Goal: Download file/media: Obtain a digital file from the website

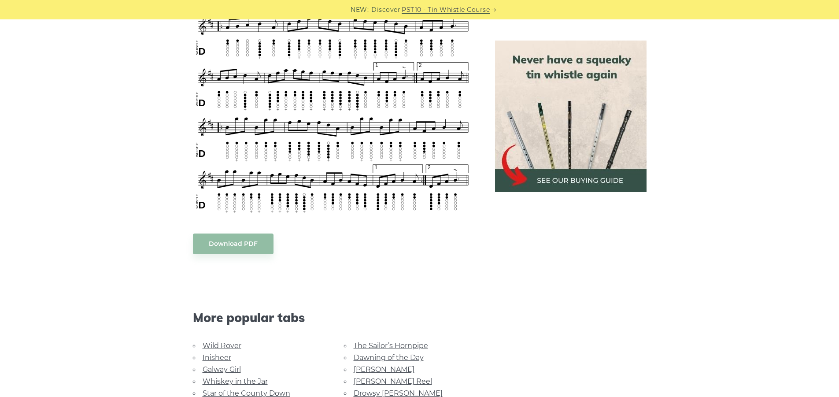
scroll to position [736, 0]
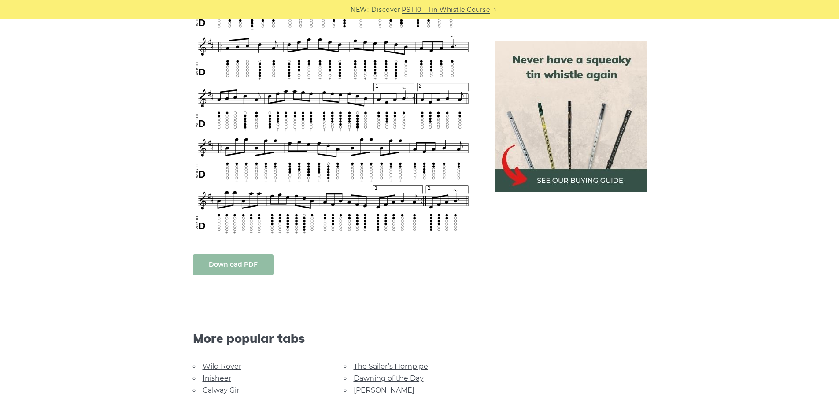
click at [217, 266] on body "NEW: Discover PST10 - Tin Whistle Course Lessons Fingering Charts Tabs & Notes …" at bounding box center [419, 172] width 839 height 1817
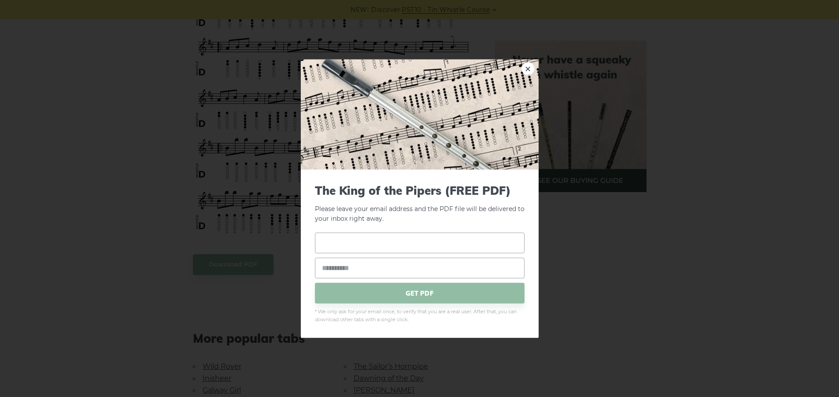
click at [382, 245] on input "text" at bounding box center [420, 243] width 210 height 21
click at [342, 252] on input "text" at bounding box center [420, 243] width 210 height 21
type input "*********"
click at [338, 264] on input "email" at bounding box center [420, 268] width 210 height 21
type input "**********"
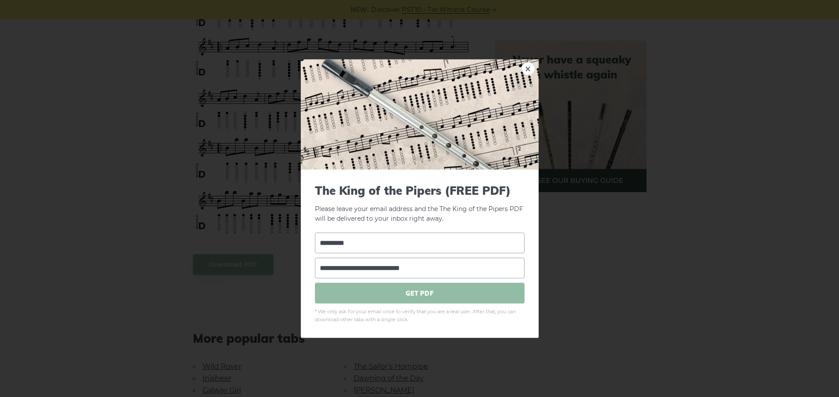
click at [404, 290] on span "GET PDF" at bounding box center [420, 293] width 210 height 21
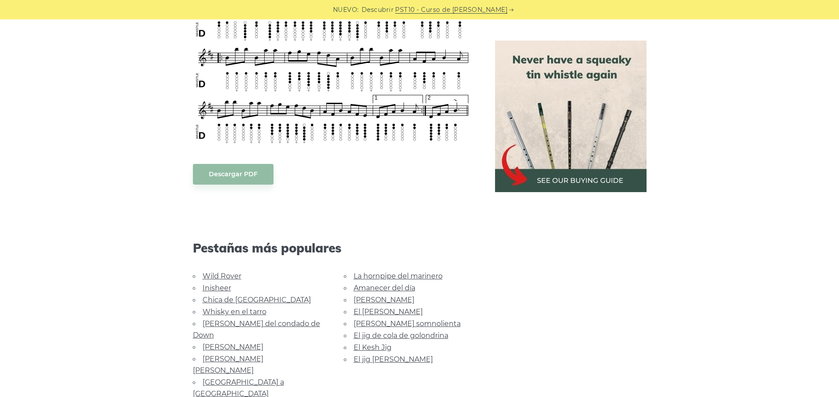
scroll to position [829, 0]
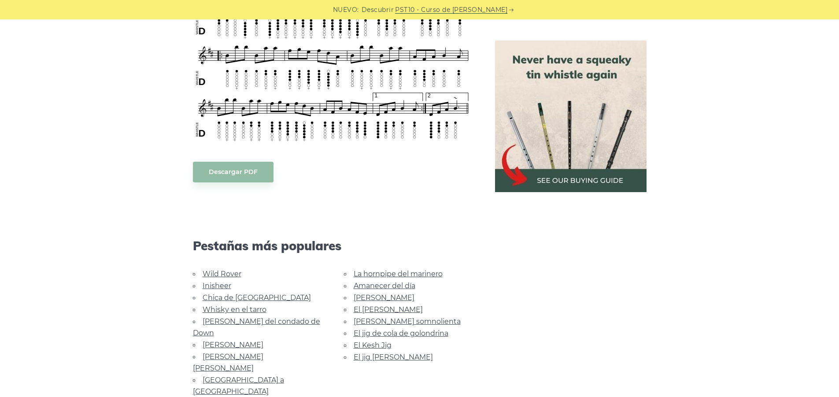
click at [213, 286] on font "Inisheer" at bounding box center [217, 285] width 29 height 8
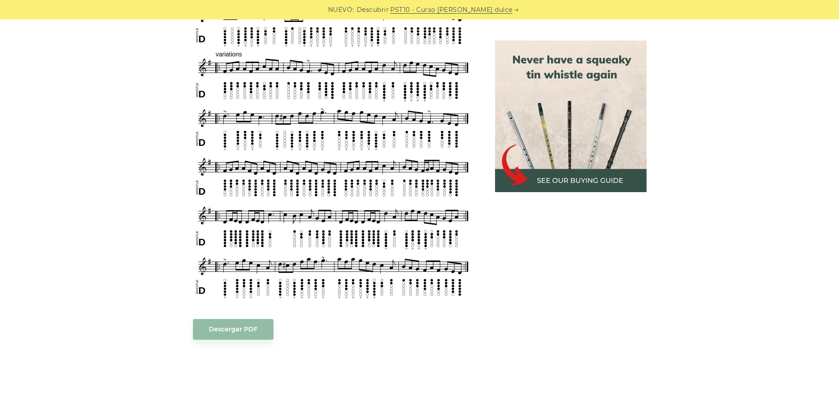
scroll to position [633, 0]
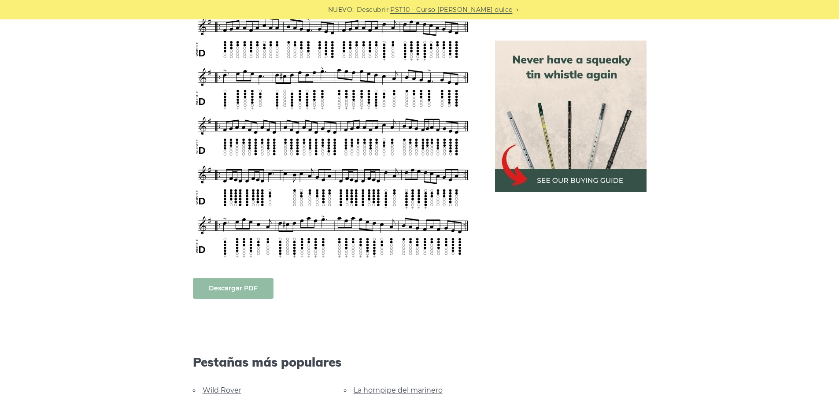
click at [242, 291] on font "Descargar PDF" at bounding box center [233, 288] width 49 height 8
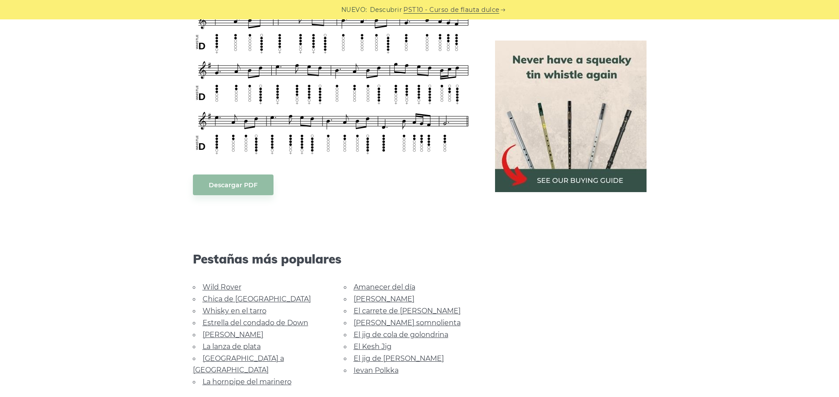
scroll to position [474, 0]
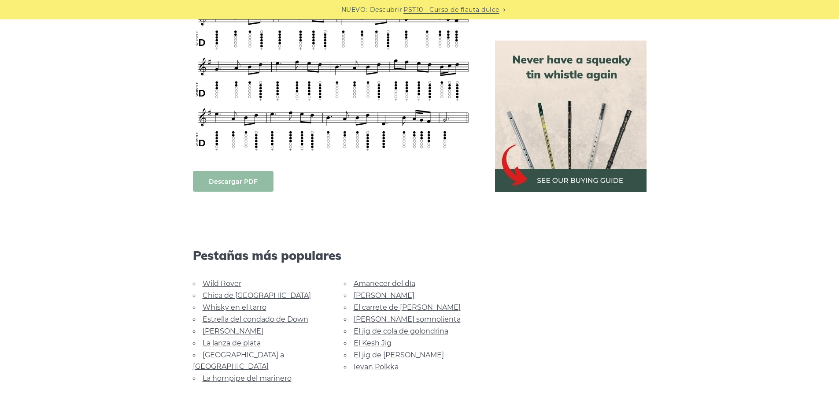
click at [238, 180] on font "Descargar PDF" at bounding box center [233, 182] width 49 height 8
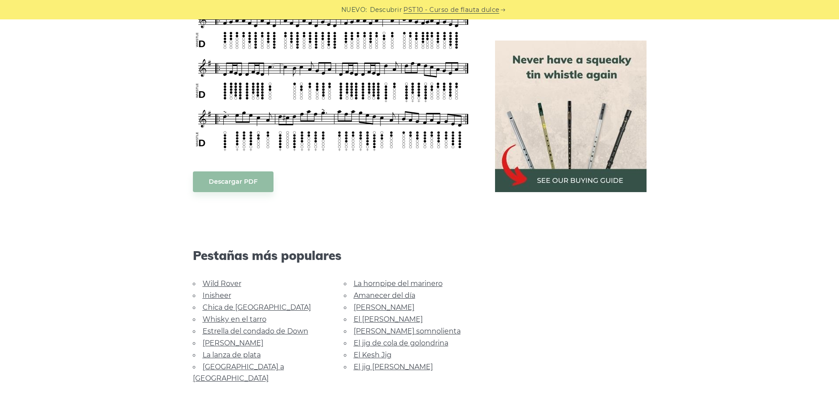
scroll to position [758, 0]
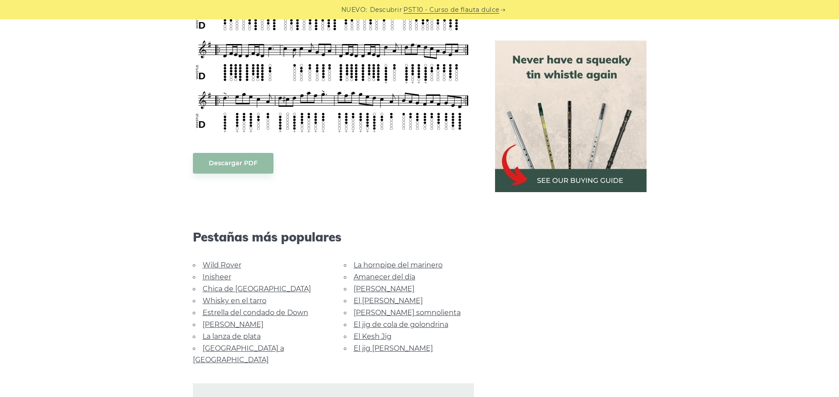
click at [231, 289] on font "Chica de [GEOGRAPHIC_DATA]" at bounding box center [257, 289] width 108 height 8
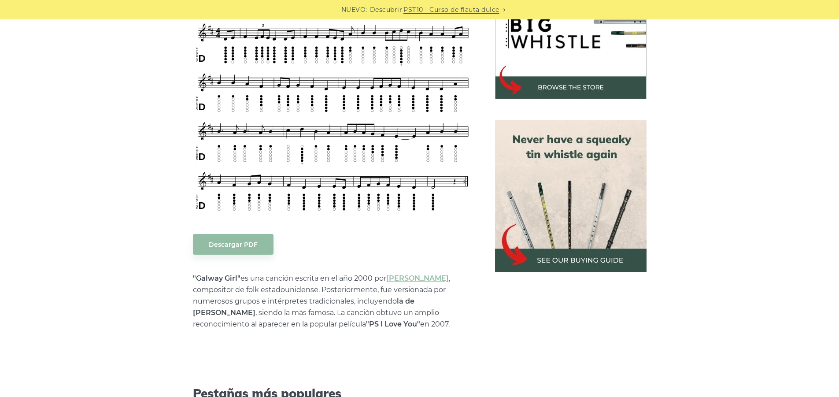
scroll to position [313, 0]
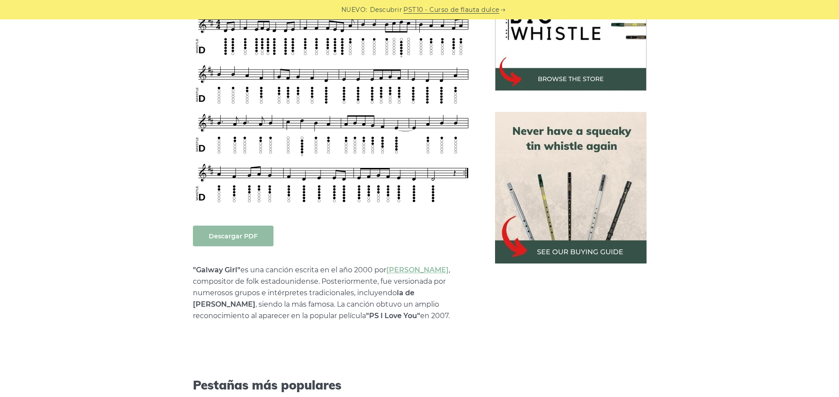
click at [243, 233] on font "Descargar PDF" at bounding box center [233, 236] width 49 height 8
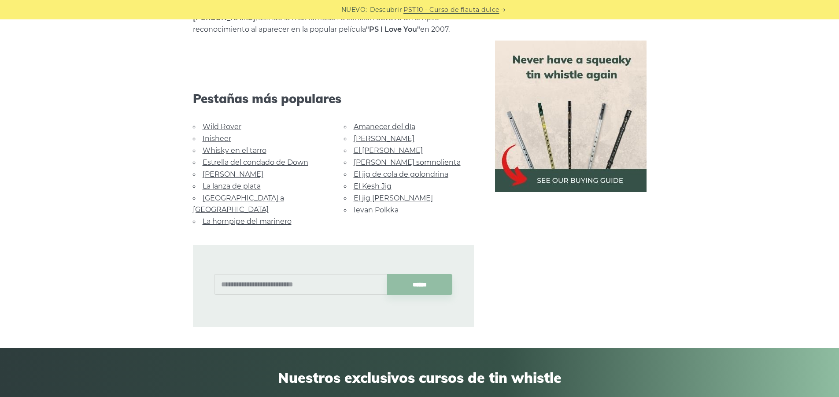
scroll to position [581, 0]
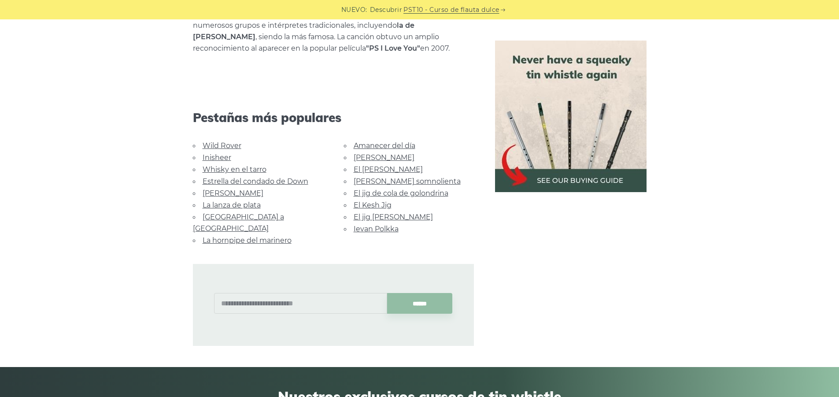
click at [240, 169] on font "Whisky en el tarro" at bounding box center [235, 169] width 64 height 8
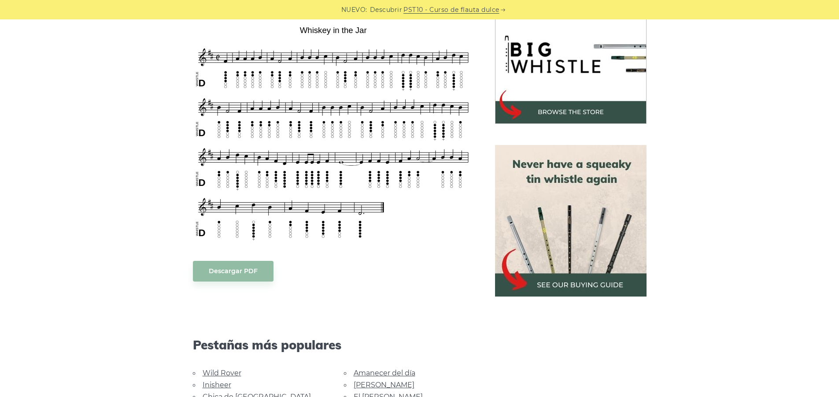
scroll to position [319, 0]
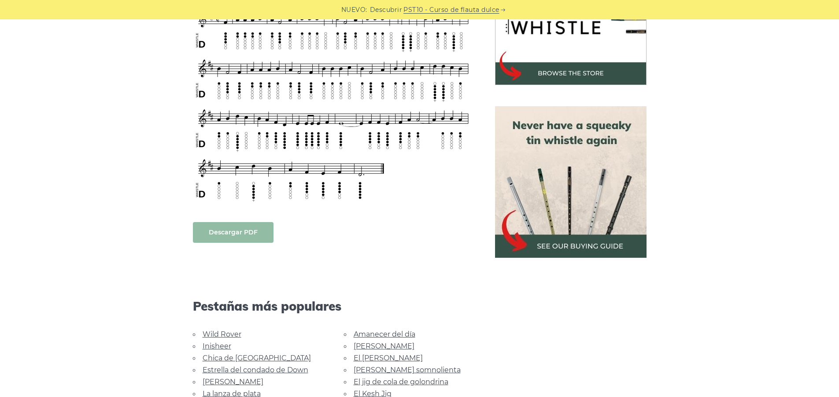
click at [256, 226] on link "Descargar PDF" at bounding box center [233, 232] width 81 height 21
click at [243, 371] on font "Estrella del condado de Down" at bounding box center [256, 370] width 106 height 8
click at [205, 381] on font "[PERSON_NAME]" at bounding box center [233, 381] width 61 height 8
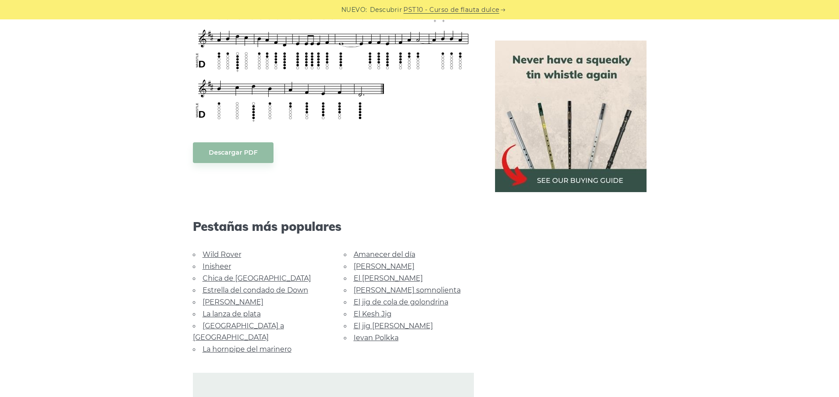
scroll to position [496, 0]
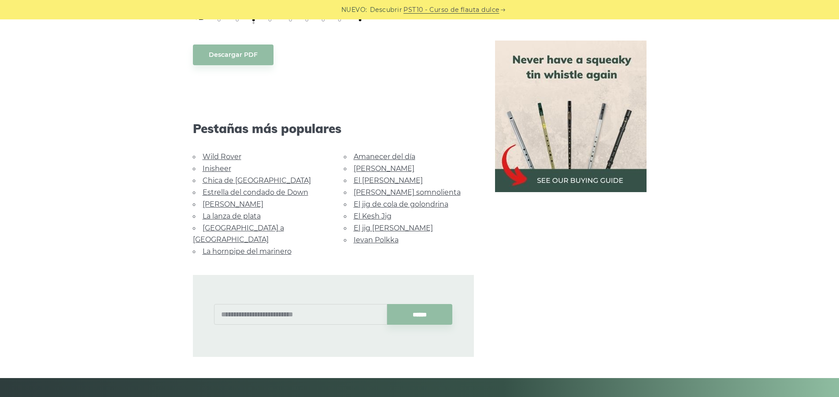
click at [213, 214] on font "La lanza de plata" at bounding box center [232, 216] width 58 height 8
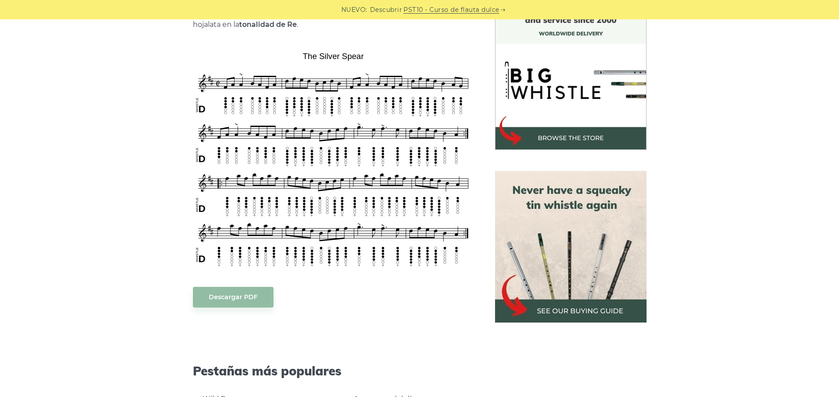
scroll to position [290, 0]
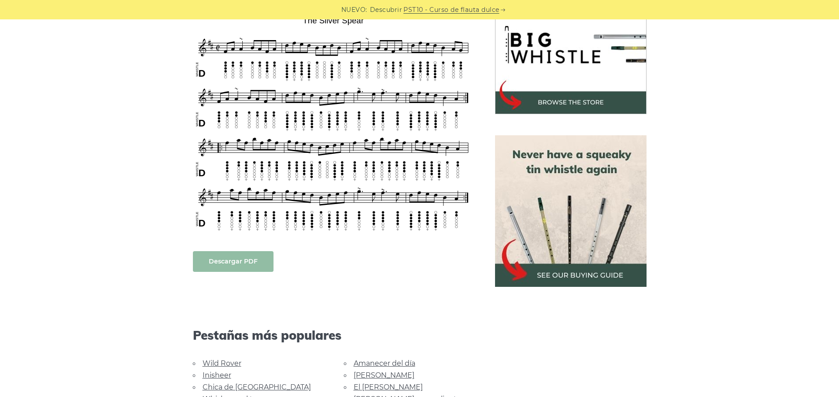
click at [226, 259] on font "Descargar PDF" at bounding box center [233, 261] width 49 height 8
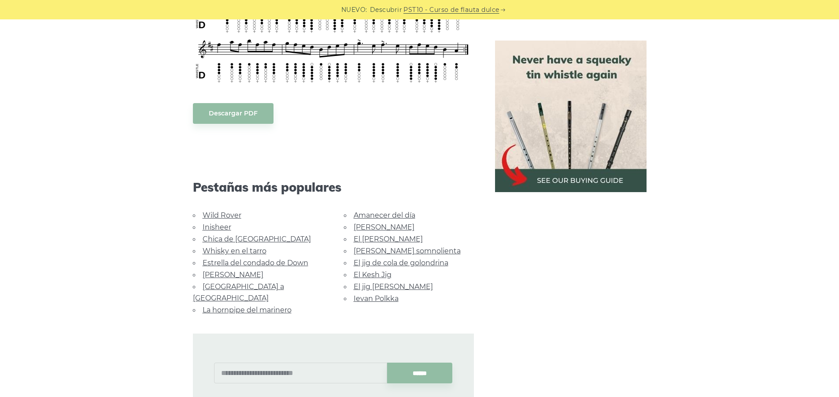
scroll to position [440, 0]
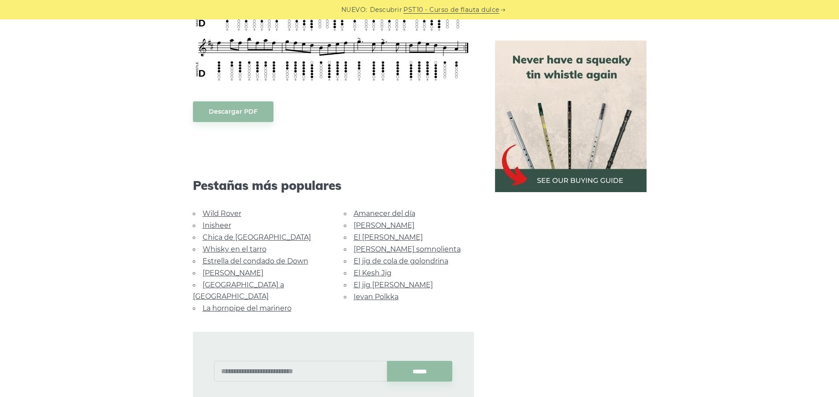
click at [252, 304] on font "La hornpipe del marinero" at bounding box center [247, 308] width 89 height 8
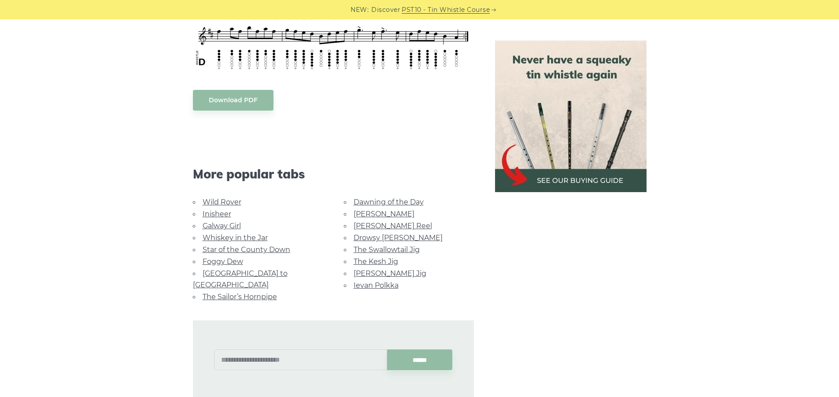
scroll to position [428, 0]
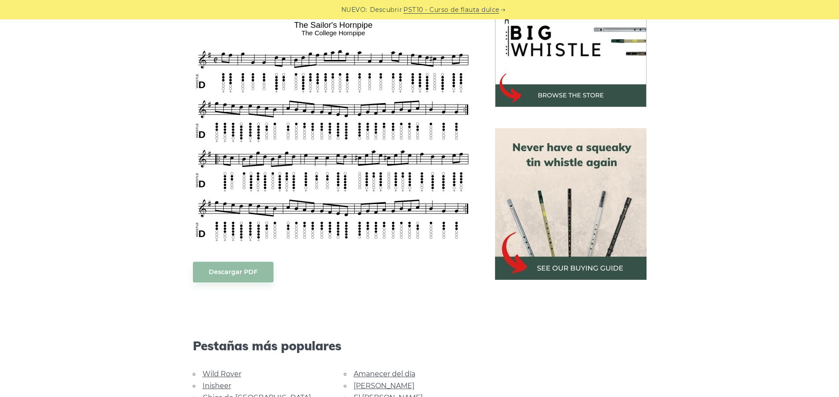
scroll to position [313, 0]
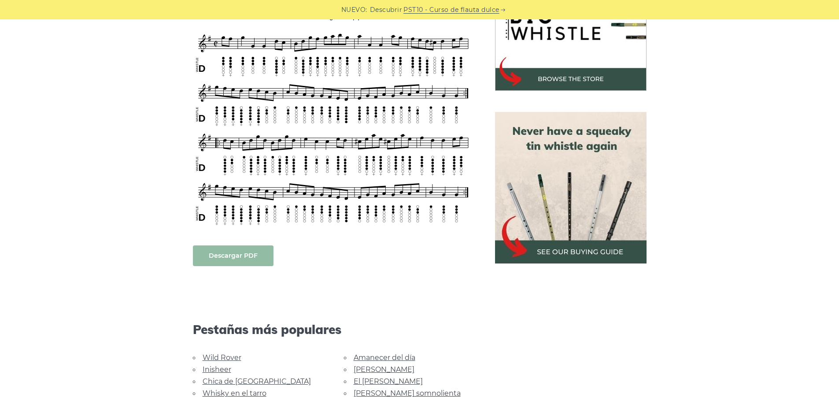
click at [235, 252] on font "Descargar PDF" at bounding box center [233, 256] width 49 height 8
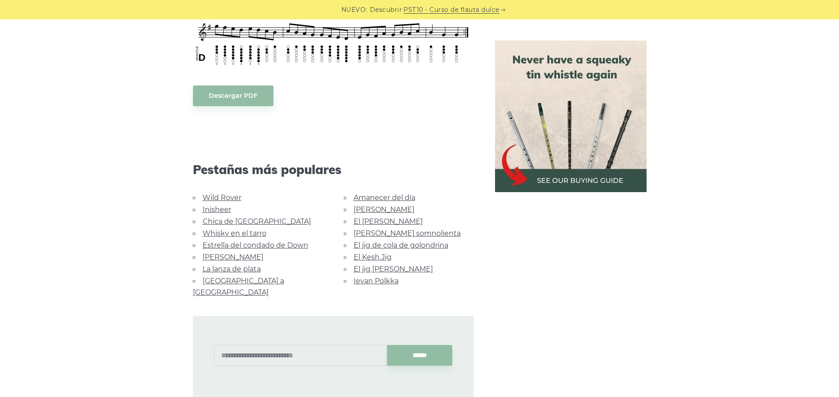
scroll to position [522, 0]
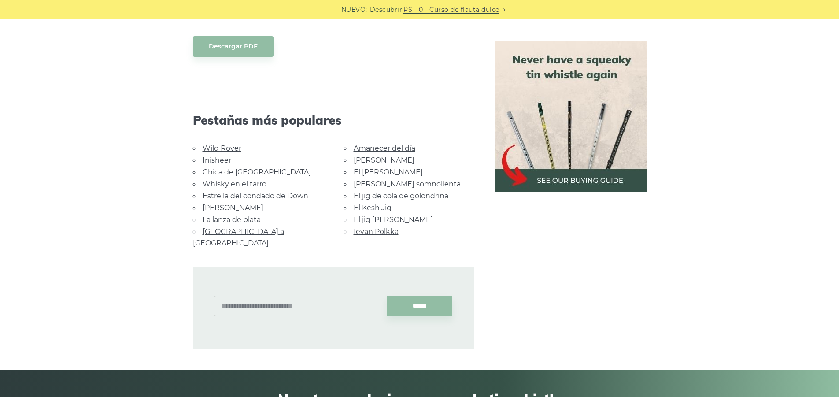
click at [400, 146] on font "Amanecer del día" at bounding box center [385, 148] width 62 height 8
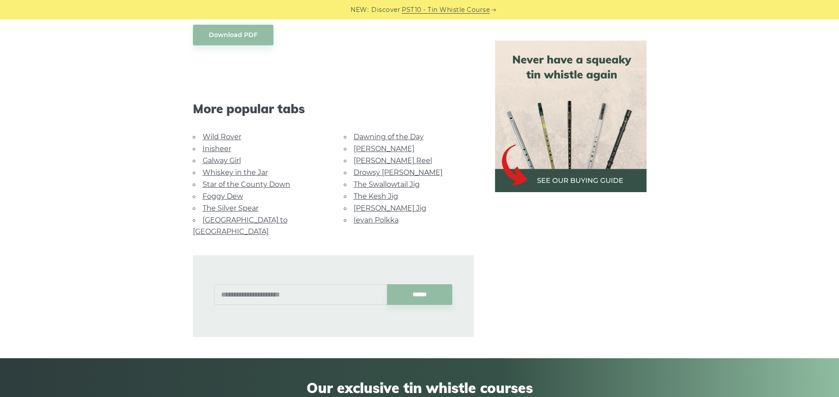
scroll to position [511, 0]
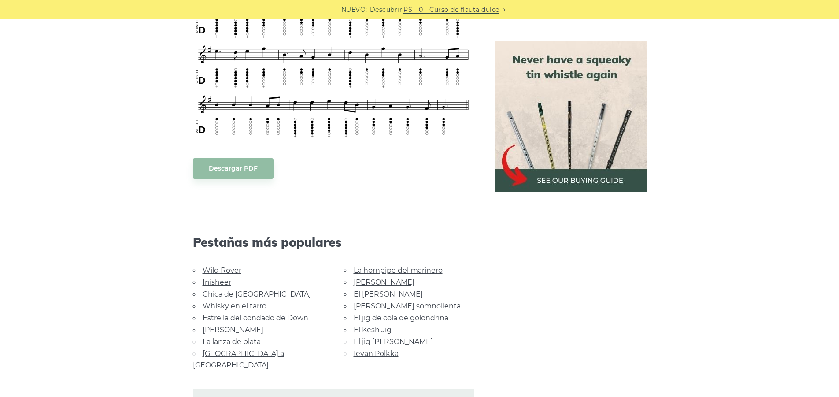
scroll to position [390, 0]
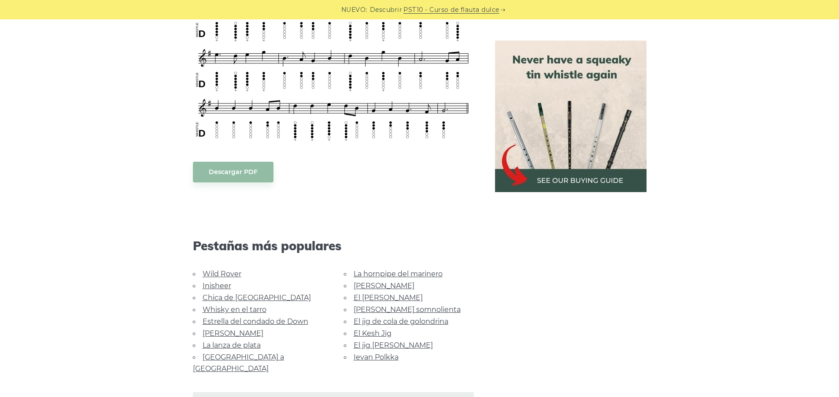
click at [361, 284] on font "[PERSON_NAME]" at bounding box center [384, 285] width 61 height 8
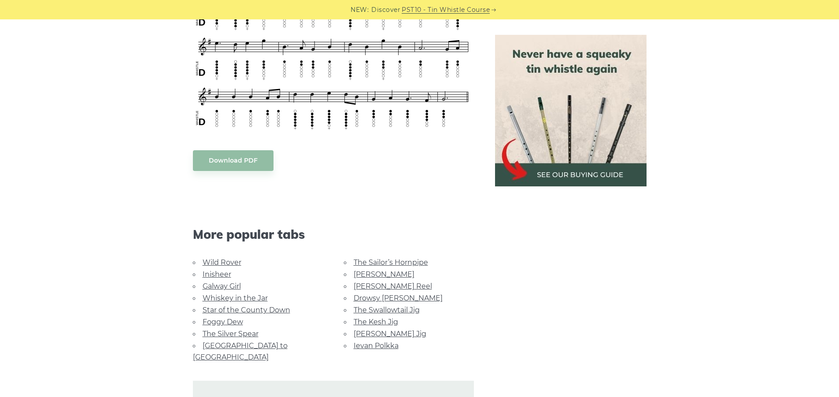
scroll to position [379, 0]
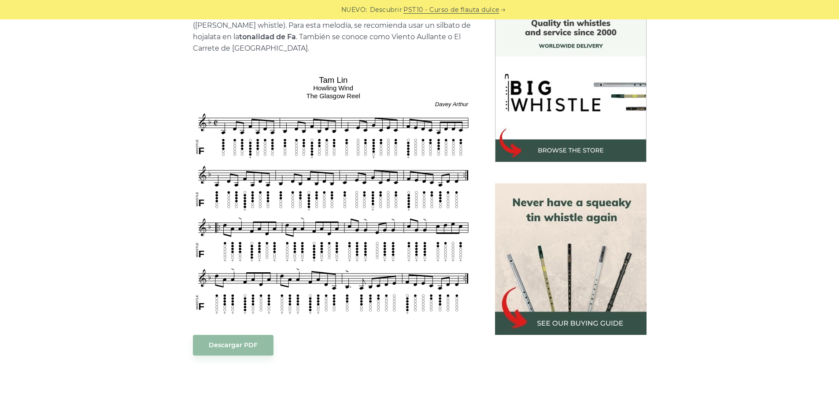
scroll to position [244, 0]
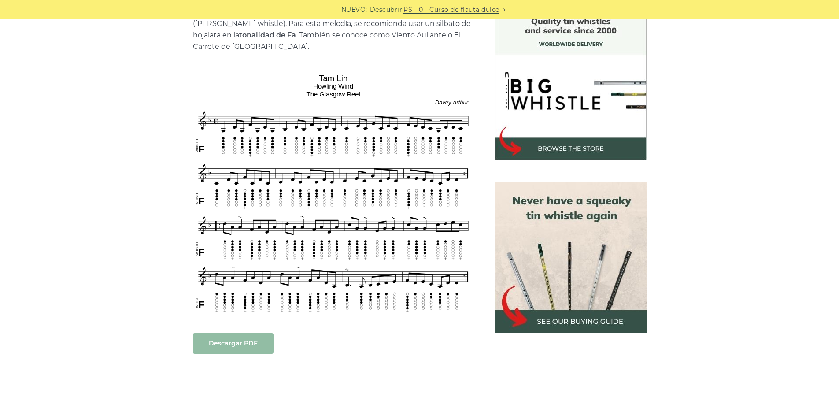
click at [236, 349] on link "Descargar PDF" at bounding box center [233, 343] width 81 height 21
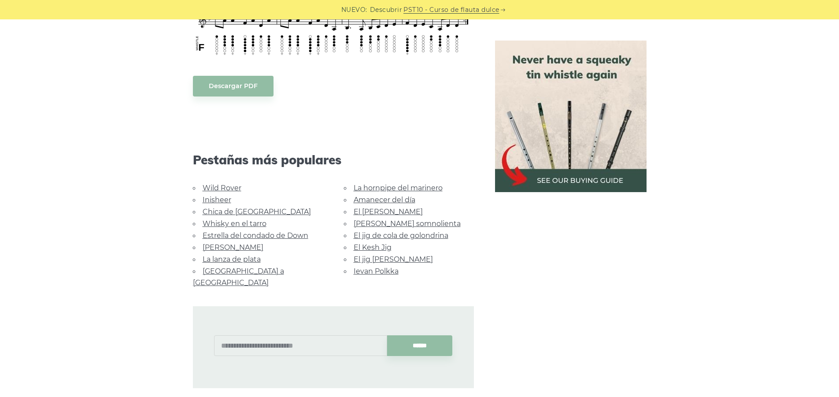
scroll to position [503, 0]
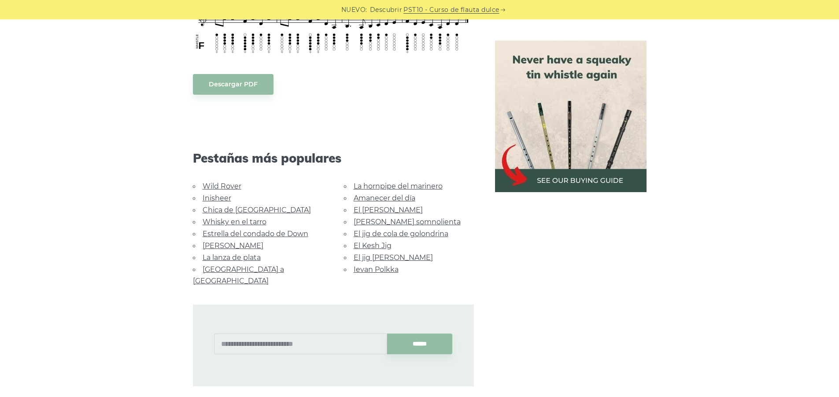
click at [385, 208] on font "El [PERSON_NAME]" at bounding box center [388, 210] width 69 height 8
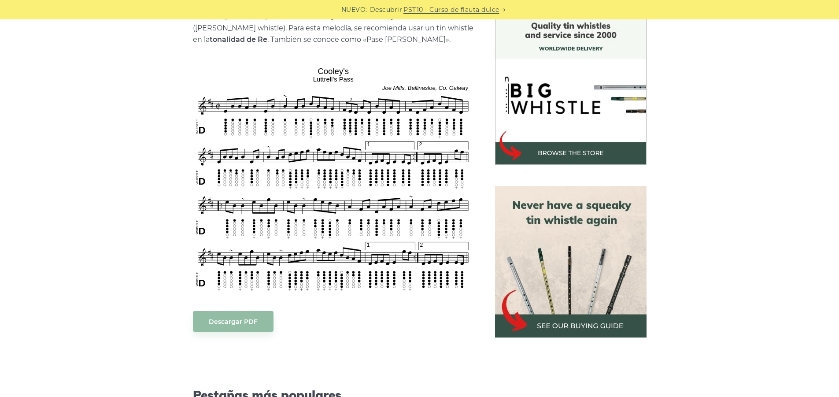
scroll to position [240, 0]
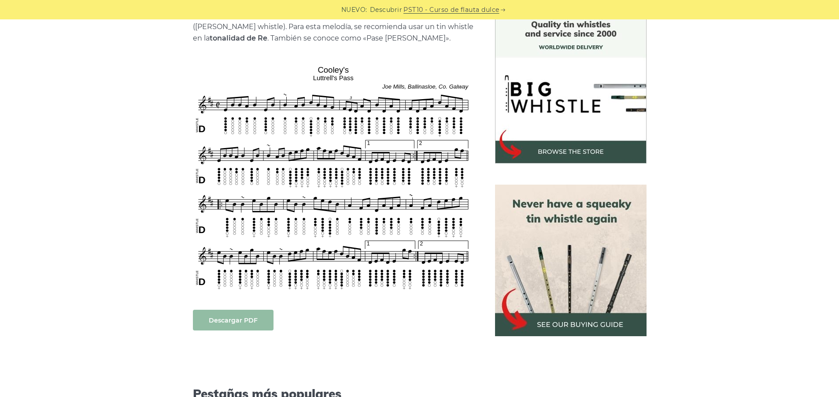
click at [247, 319] on font "Descargar PDF" at bounding box center [233, 320] width 49 height 8
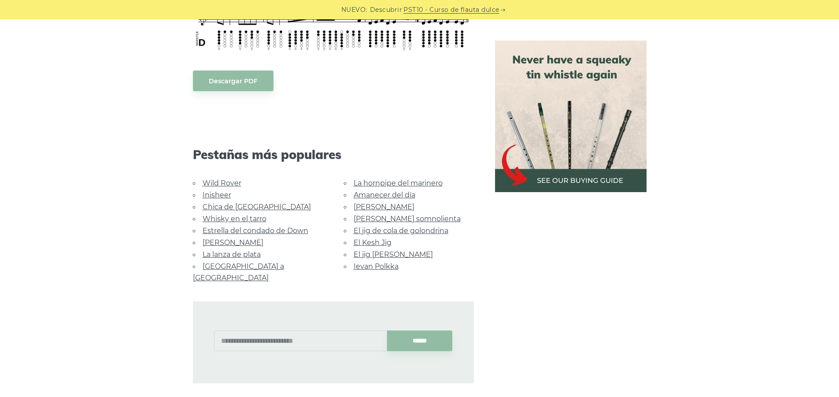
scroll to position [491, 0]
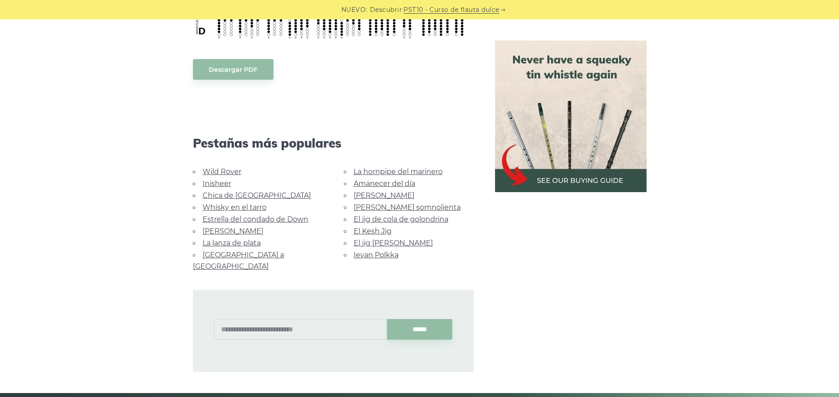
click at [393, 205] on font "Maggie somnolienta" at bounding box center [407, 207] width 107 height 8
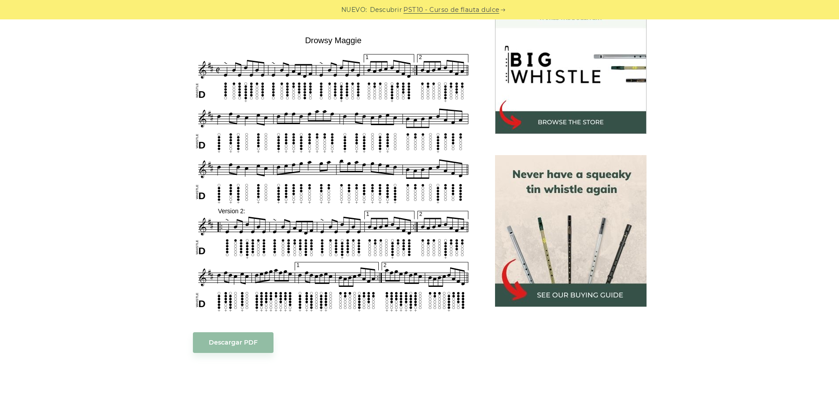
scroll to position [280, 0]
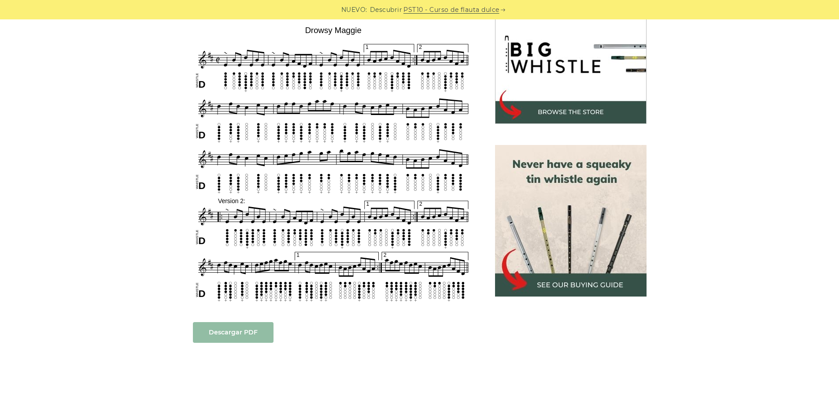
click at [256, 338] on link "Descargar PDF" at bounding box center [233, 332] width 81 height 21
drag, startPoint x: 838, startPoint y: 148, endPoint x: 844, endPoint y: 170, distance: 21.9
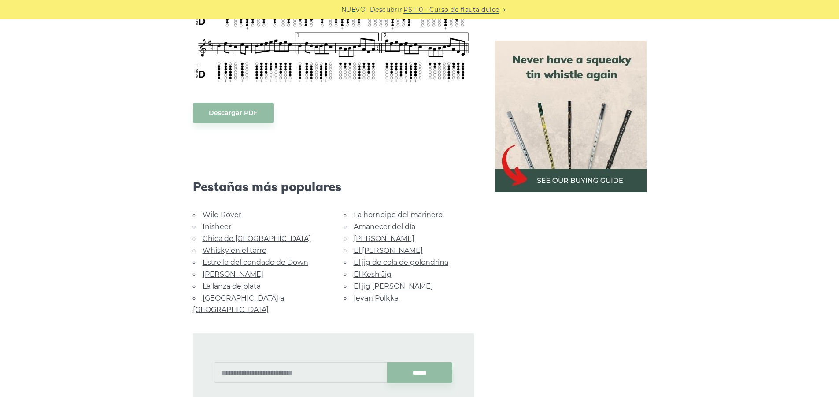
scroll to position [505, 0]
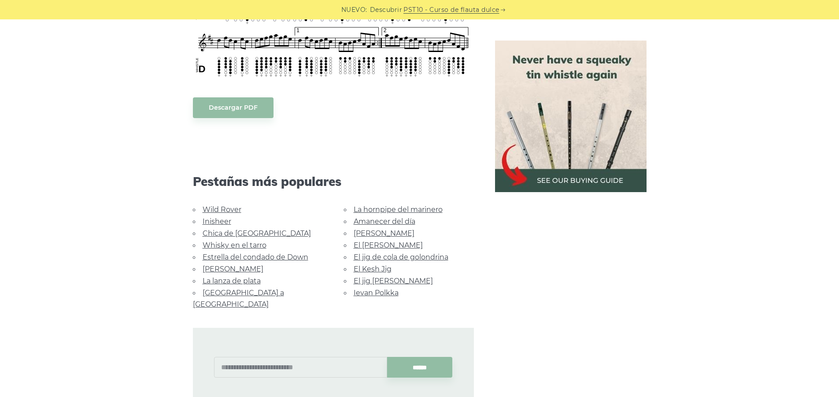
click at [402, 255] on font "El jig de cola de golondrina" at bounding box center [401, 257] width 95 height 8
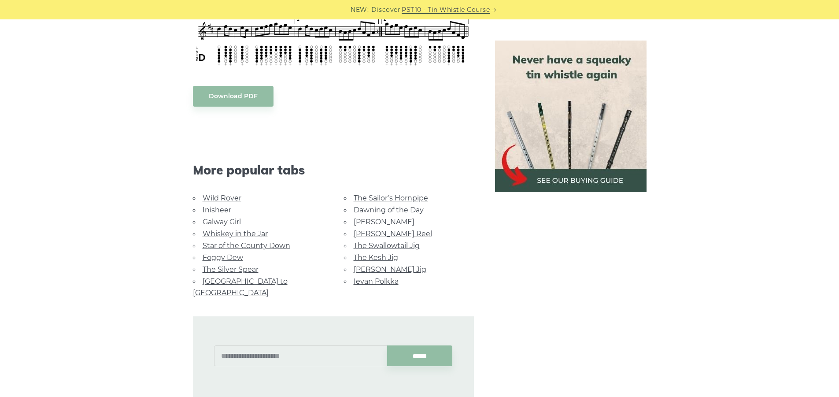
scroll to position [493, 0]
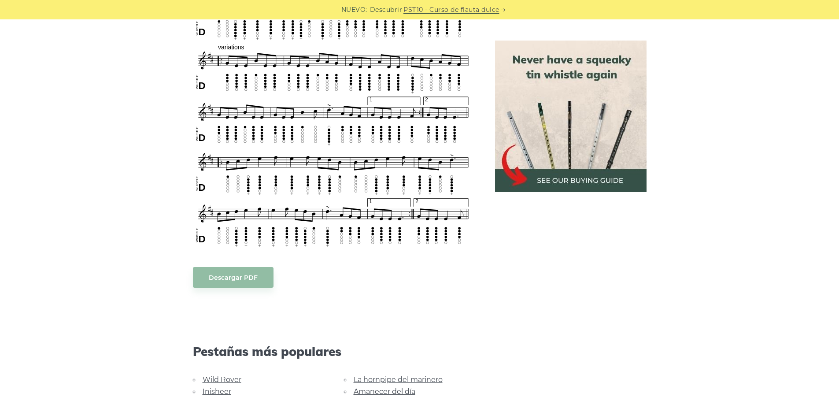
scroll to position [491, 0]
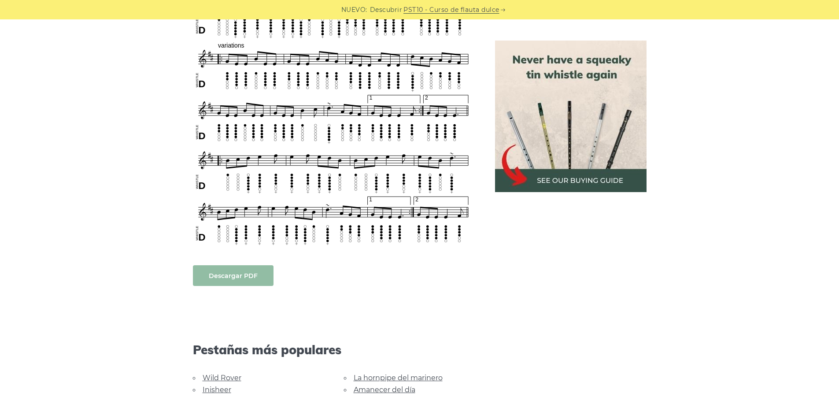
click at [262, 270] on link "Descargar PDF" at bounding box center [233, 275] width 81 height 21
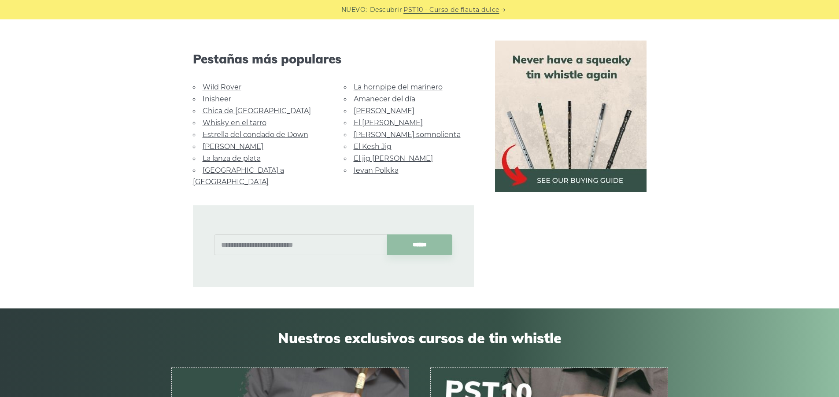
scroll to position [776, 0]
